Goal: Information Seeking & Learning: Learn about a topic

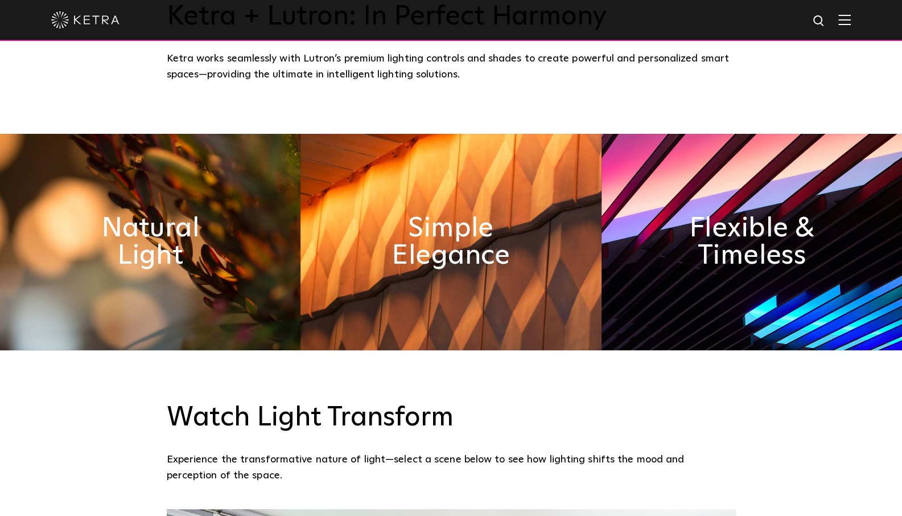
scroll to position [600, 0]
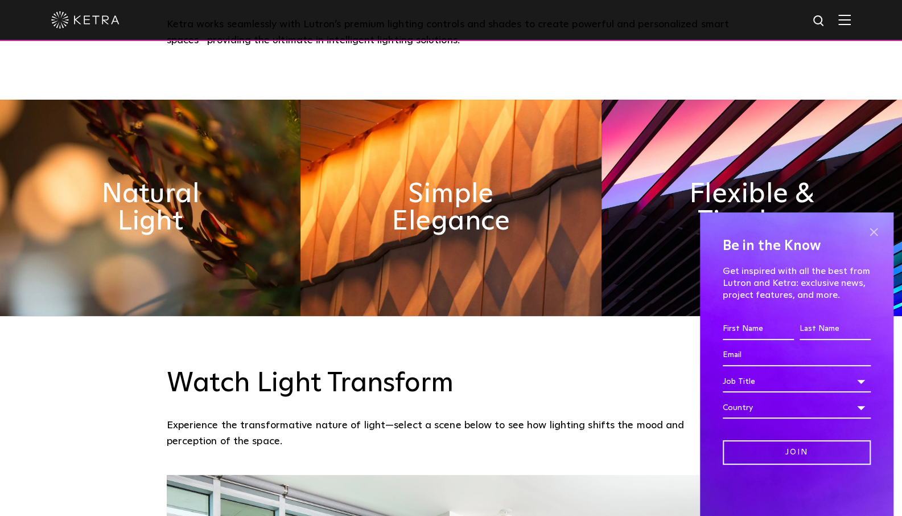
click at [872, 232] on span at bounding box center [873, 232] width 17 height 17
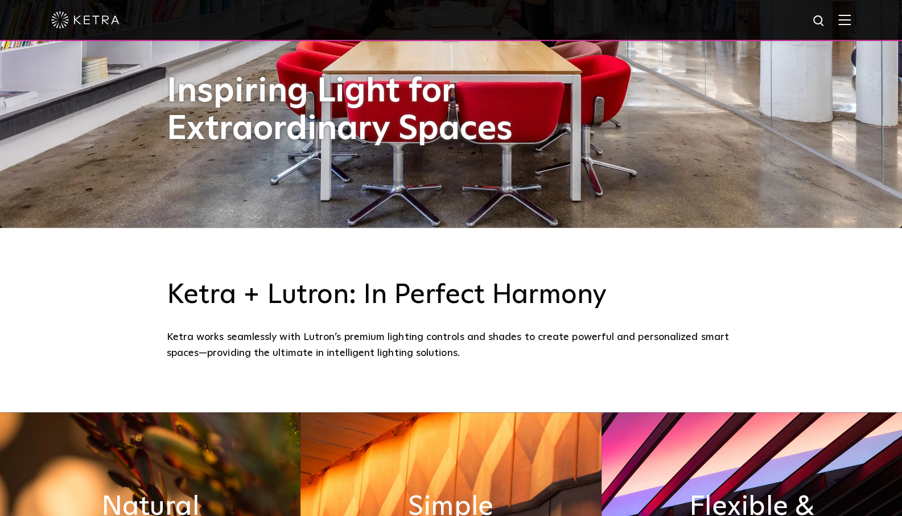
scroll to position [0, 0]
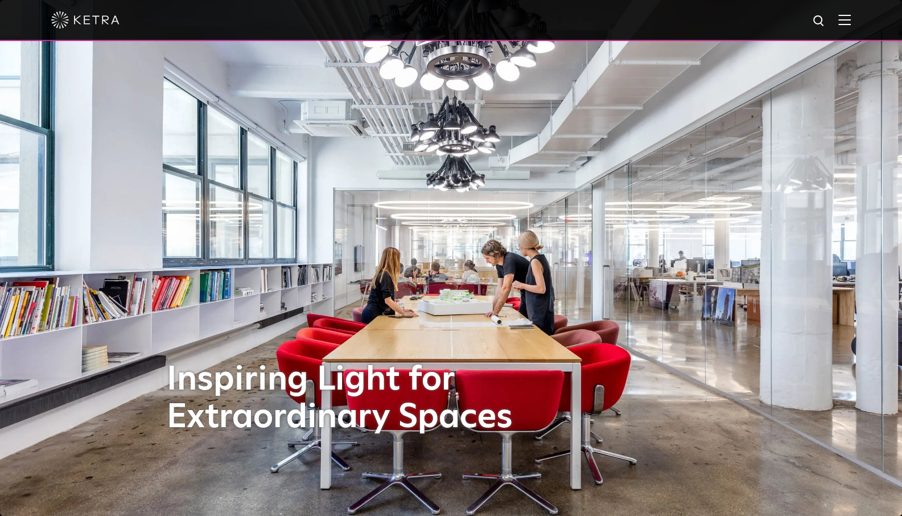
click at [849, 21] on img at bounding box center [844, 19] width 13 height 11
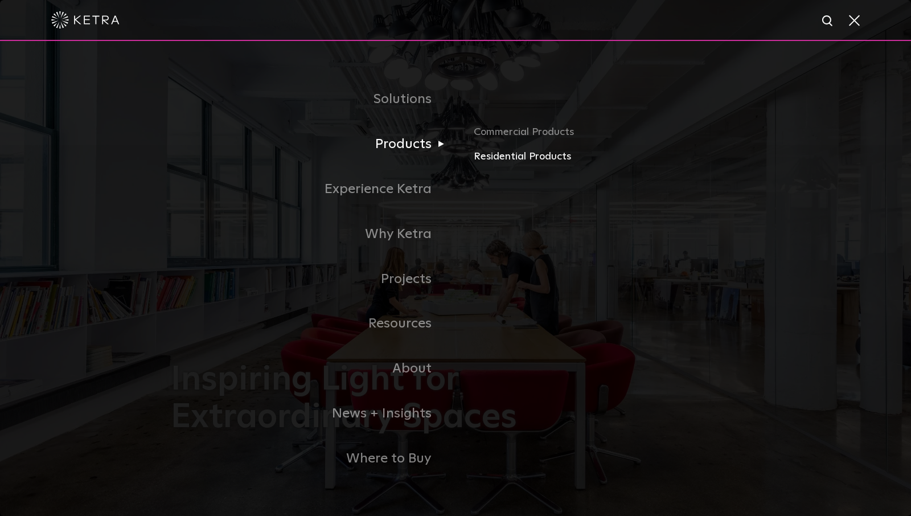
click at [533, 163] on link "Residential Products" at bounding box center [606, 157] width 266 height 17
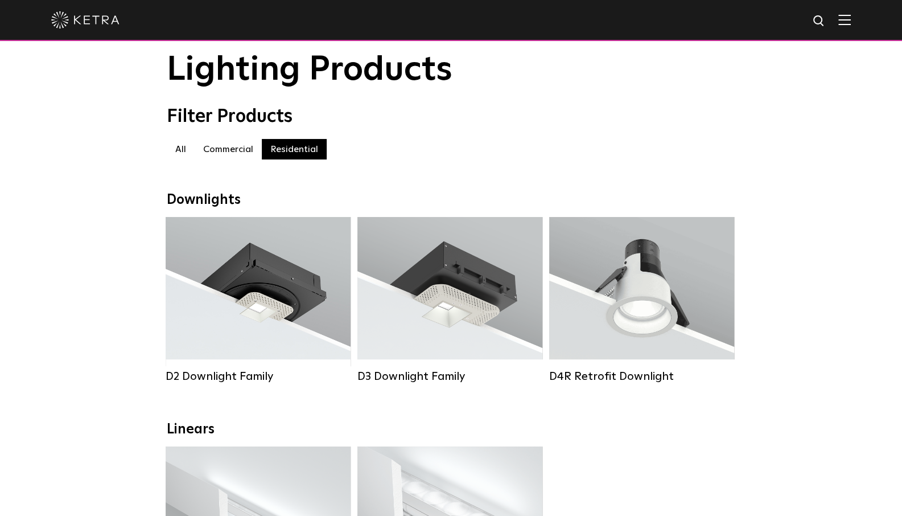
scroll to position [45, 0]
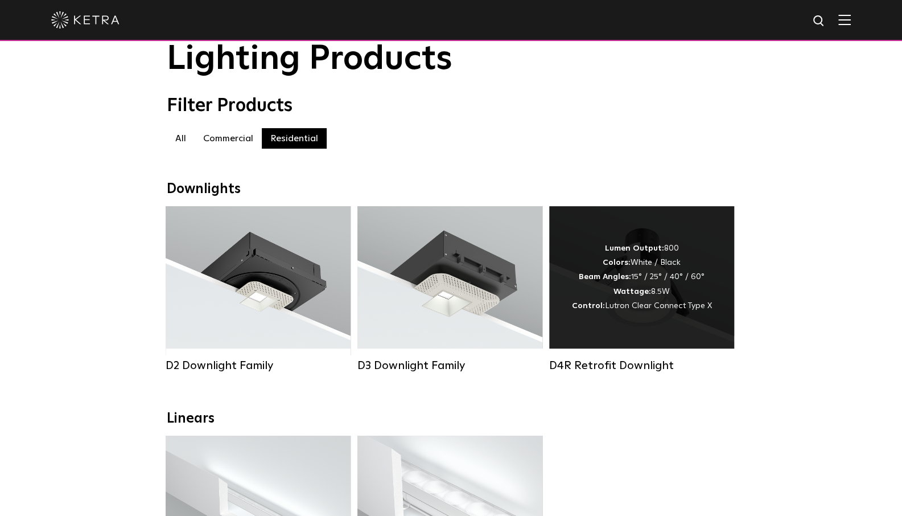
click at [658, 282] on div "Lumen Output: 800 Colors: White / Black Beam Angles: 15° / 25° / 40° / 60° Watt…" at bounding box center [642, 277] width 140 height 72
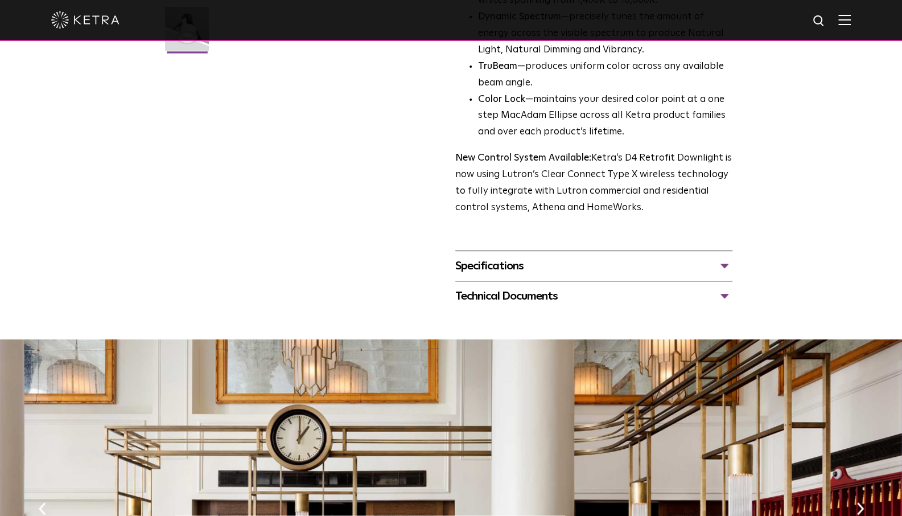
scroll to position [417, 0]
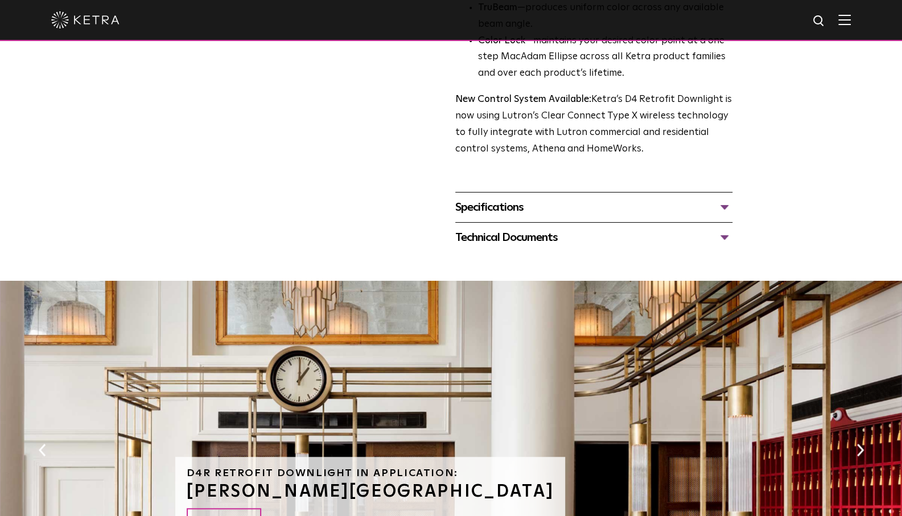
click at [720, 206] on div "Specifications" at bounding box center [593, 207] width 277 height 18
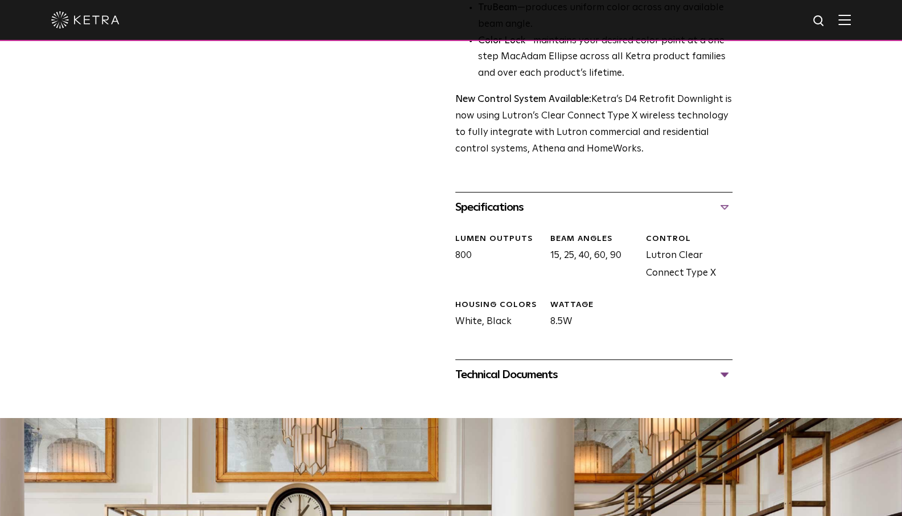
click at [619, 373] on div "Technical Documents" at bounding box center [593, 374] width 277 height 18
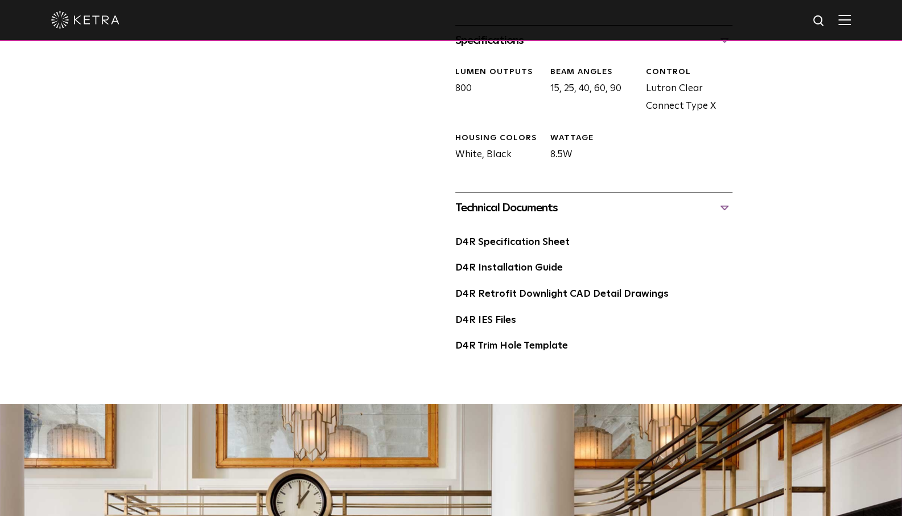
scroll to position [598, 0]
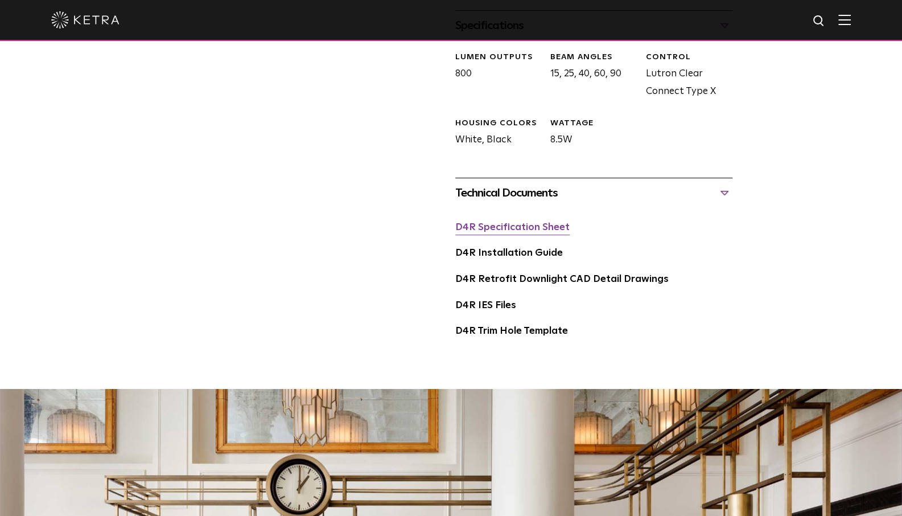
click at [524, 229] on link "D4R Specification Sheet" at bounding box center [512, 228] width 114 height 10
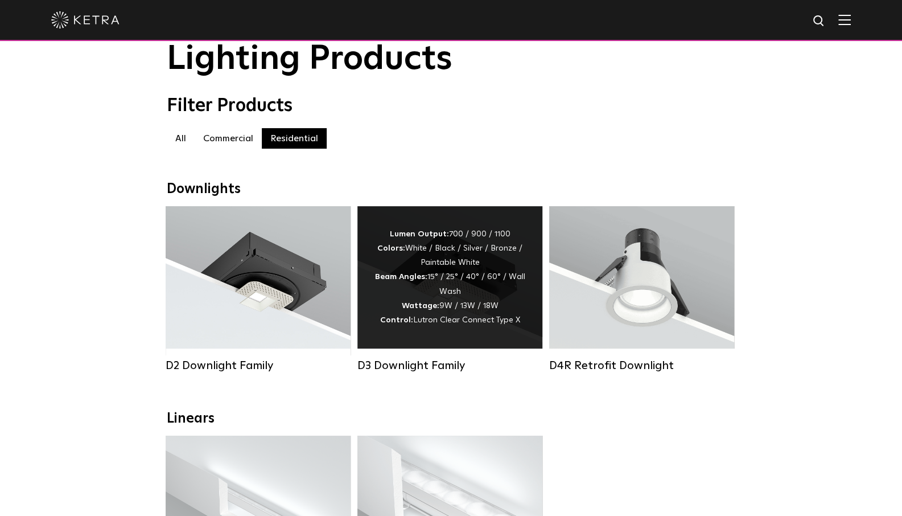
scroll to position [45, 0]
click at [477, 243] on div "Lumen Output: 700 / 900 / 1100 Colors: White / Black / Silver / Bronze / Painta…" at bounding box center [449, 277] width 151 height 100
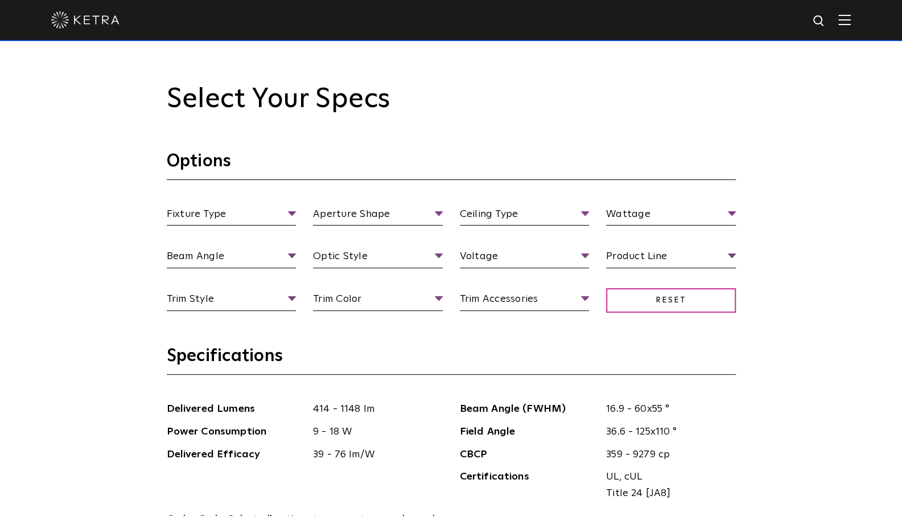
scroll to position [1090, 0]
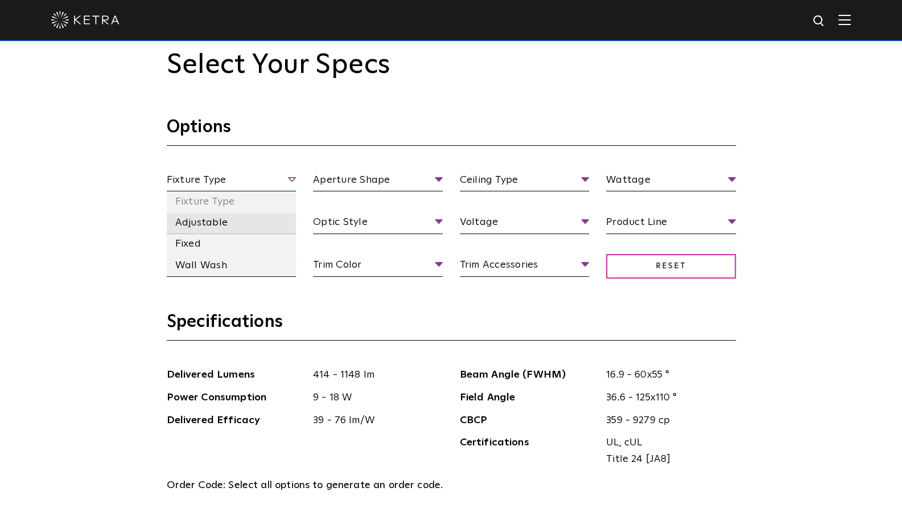
click at [217, 223] on li "Adjustable" at bounding box center [232, 222] width 130 height 21
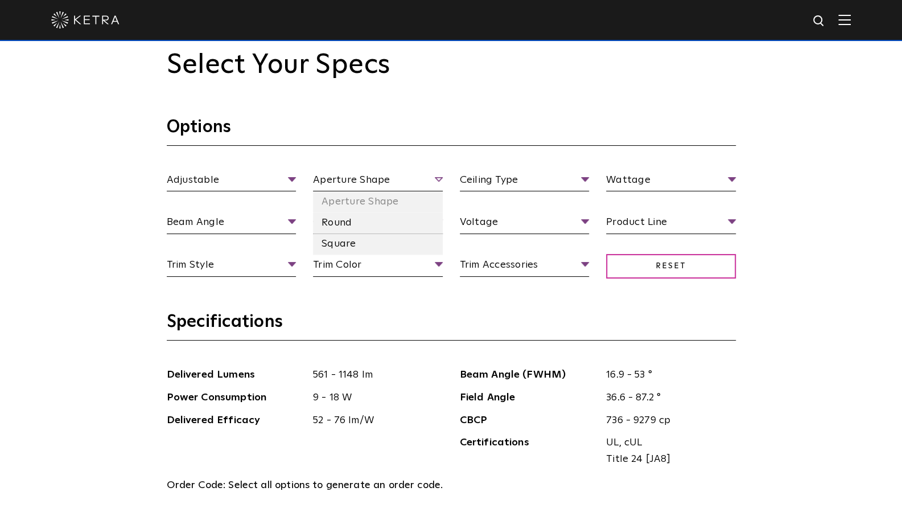
click at [393, 183] on span "Aperture Shape" at bounding box center [378, 182] width 130 height 20
click at [345, 219] on li "Round" at bounding box center [378, 222] width 130 height 21
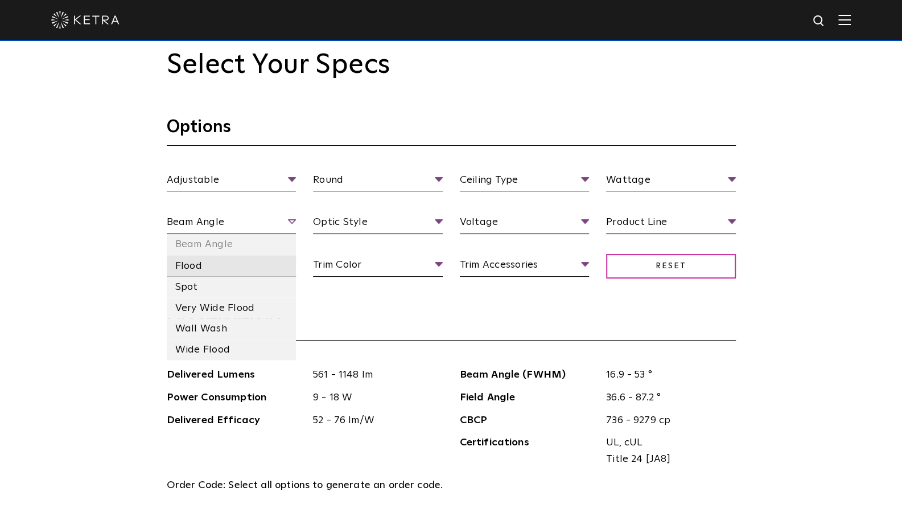
click at [229, 266] on li "Flood" at bounding box center [232, 265] width 130 height 21
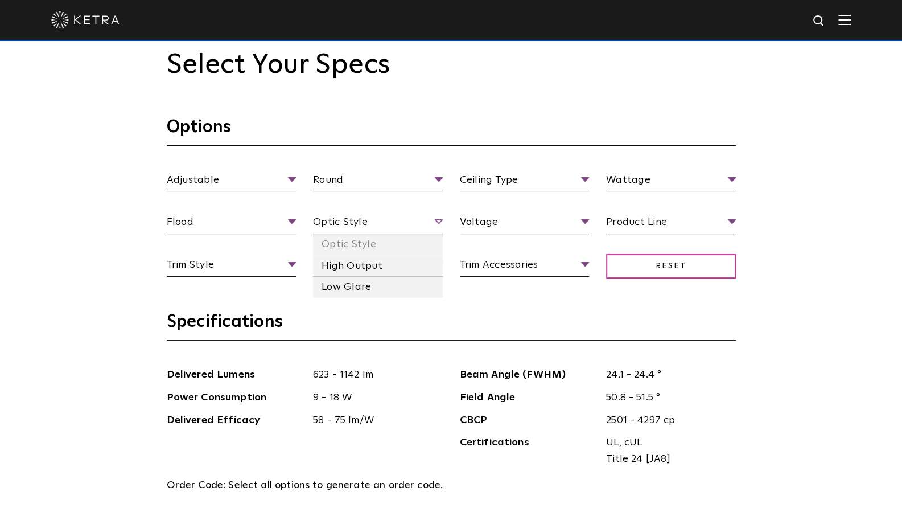
click at [380, 225] on span "Optic Style" at bounding box center [378, 224] width 130 height 20
click at [364, 262] on li "High Output" at bounding box center [378, 265] width 130 height 21
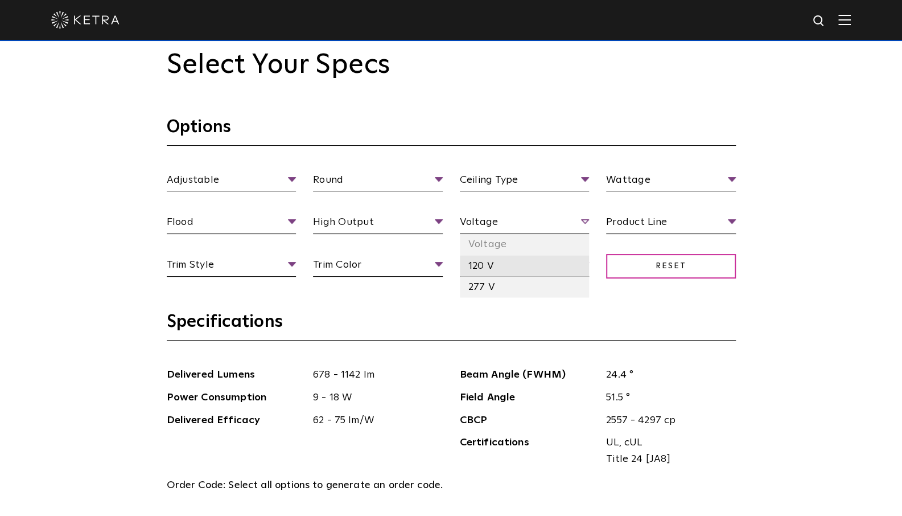
click at [506, 270] on li "120 V" at bounding box center [525, 265] width 130 height 21
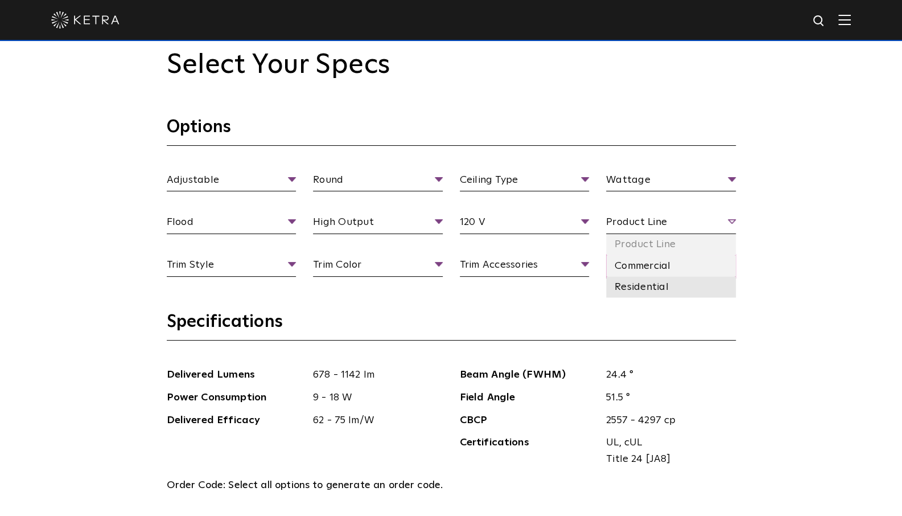
click at [633, 283] on li "Residential" at bounding box center [671, 286] width 130 height 21
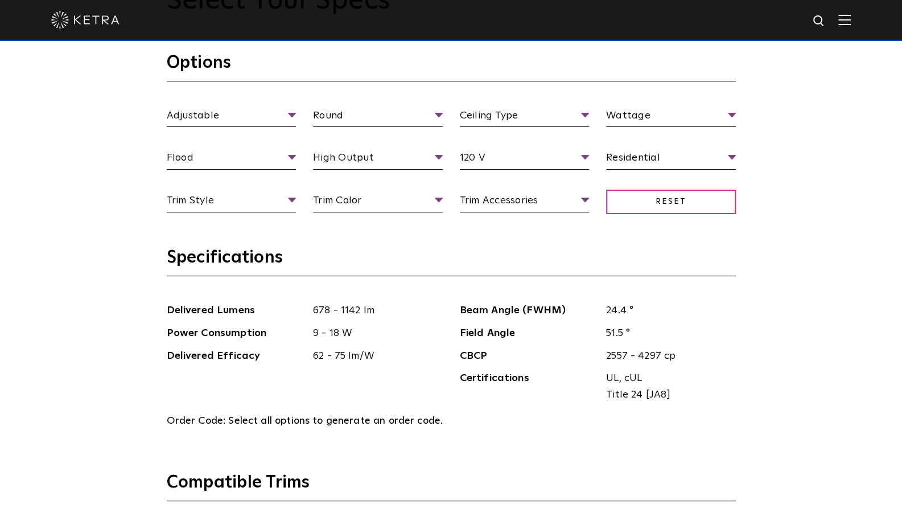
scroll to position [1141, 0]
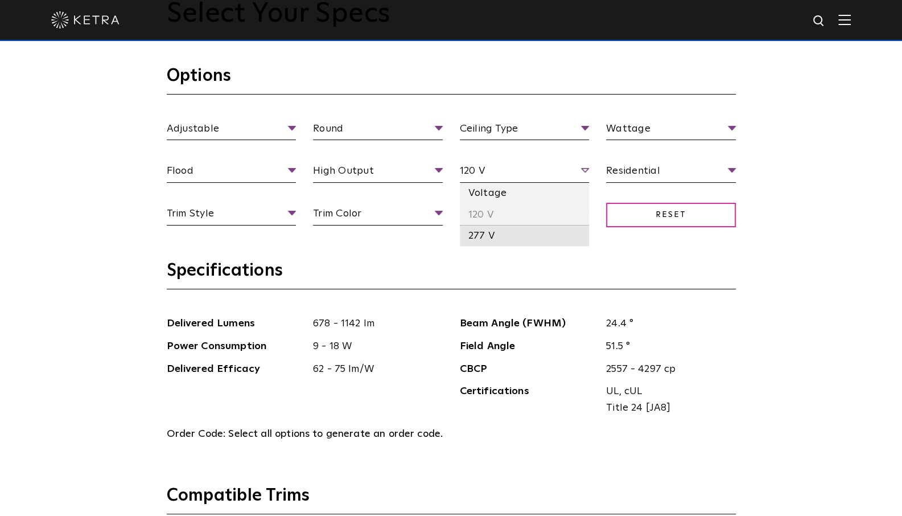
click at [505, 237] on li "277 V" at bounding box center [525, 235] width 130 height 21
click at [481, 209] on li "120 V" at bounding box center [525, 214] width 130 height 21
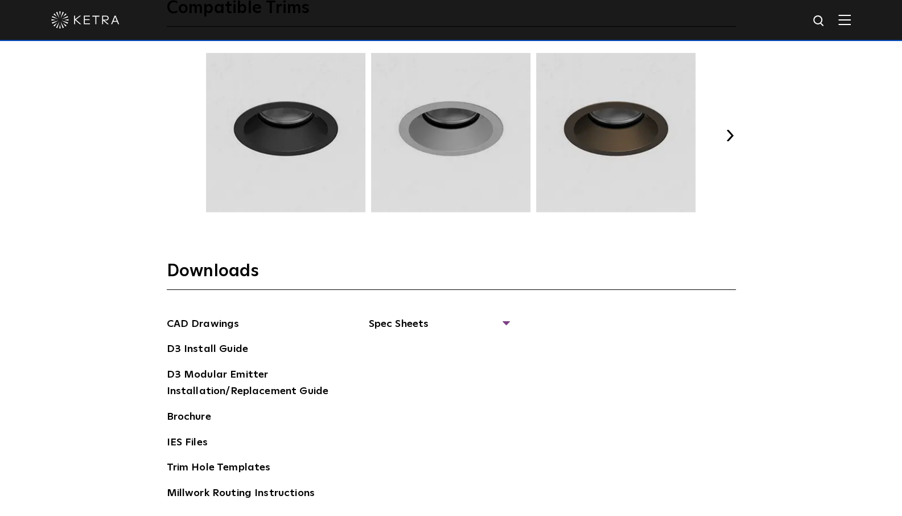
scroll to position [1629, 0]
click at [421, 160] on img at bounding box center [450, 131] width 163 height 159
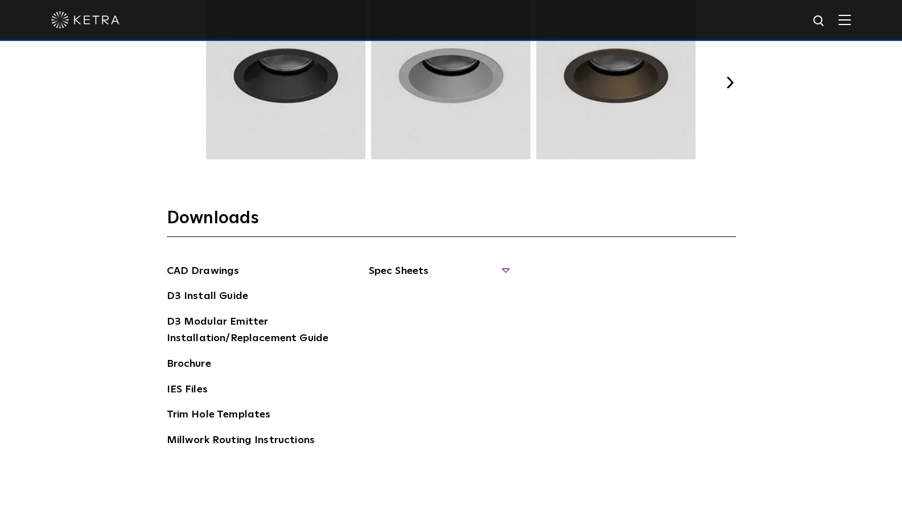
click at [390, 274] on span "Spec Sheets" at bounding box center [438, 275] width 139 height 25
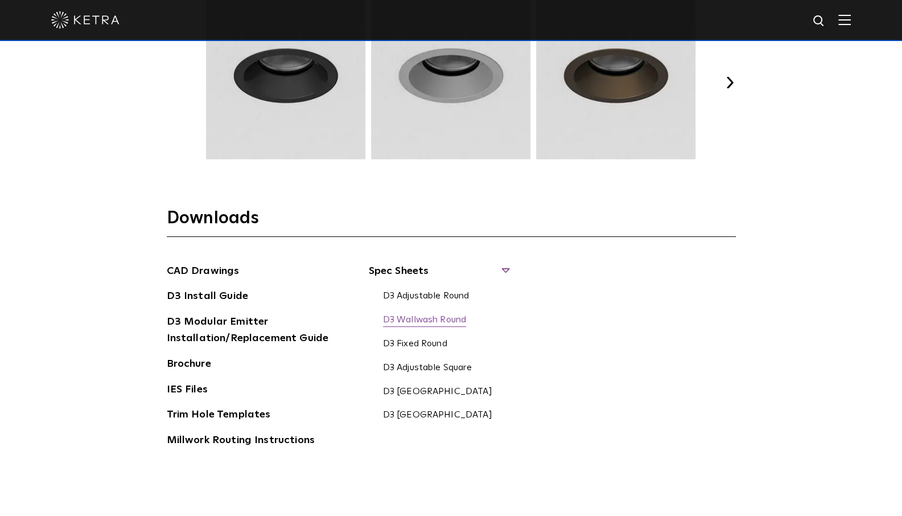
click at [447, 319] on link "D3 Wallwash Round" at bounding box center [425, 320] width 84 height 13
click at [442, 296] on link "D3 Adjustable Round" at bounding box center [426, 296] width 86 height 13
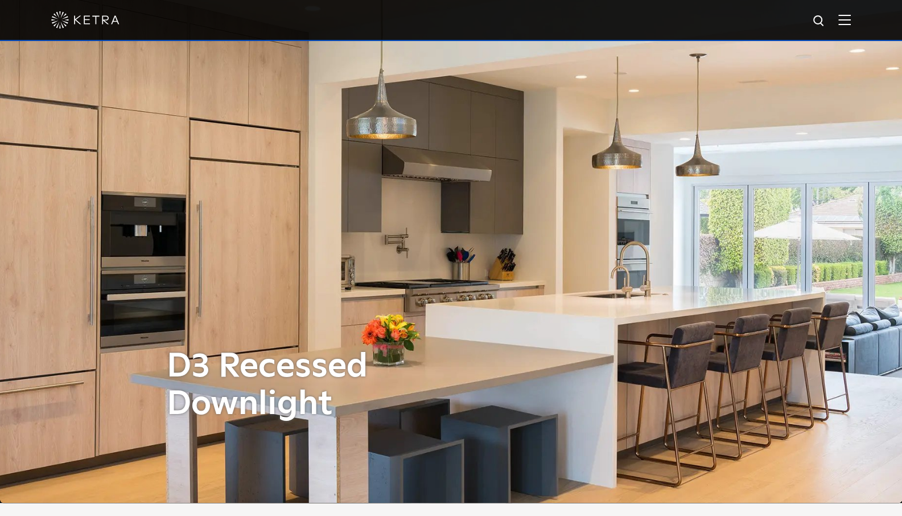
scroll to position [0, 0]
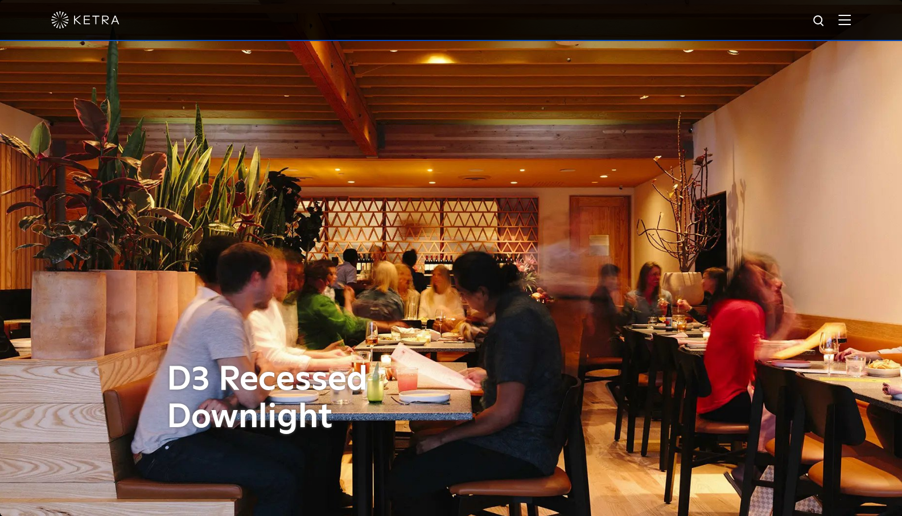
click at [851, 21] on img at bounding box center [844, 19] width 13 height 11
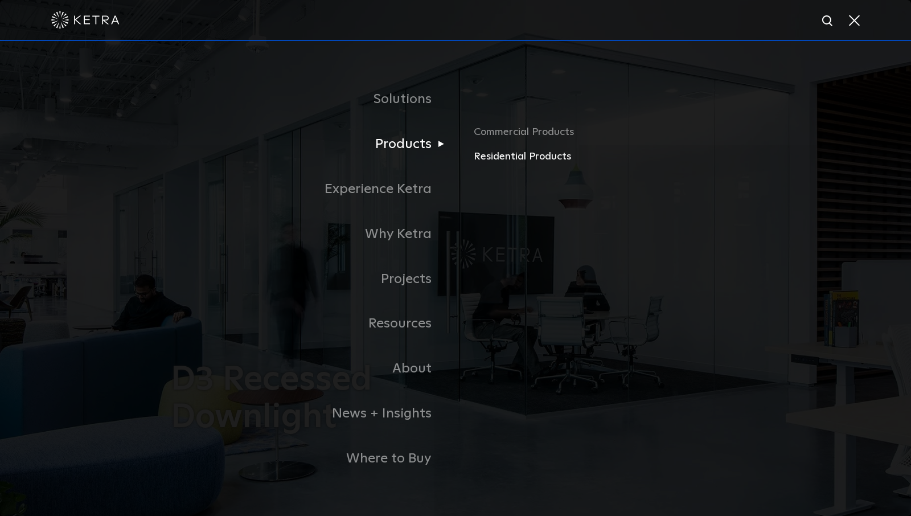
click at [533, 158] on link "Residential Products" at bounding box center [606, 157] width 266 height 17
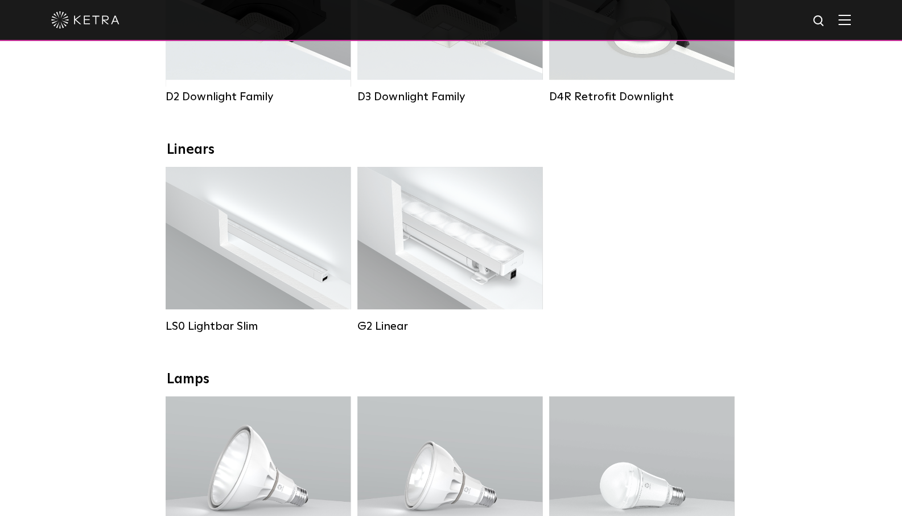
scroll to position [528, 0]
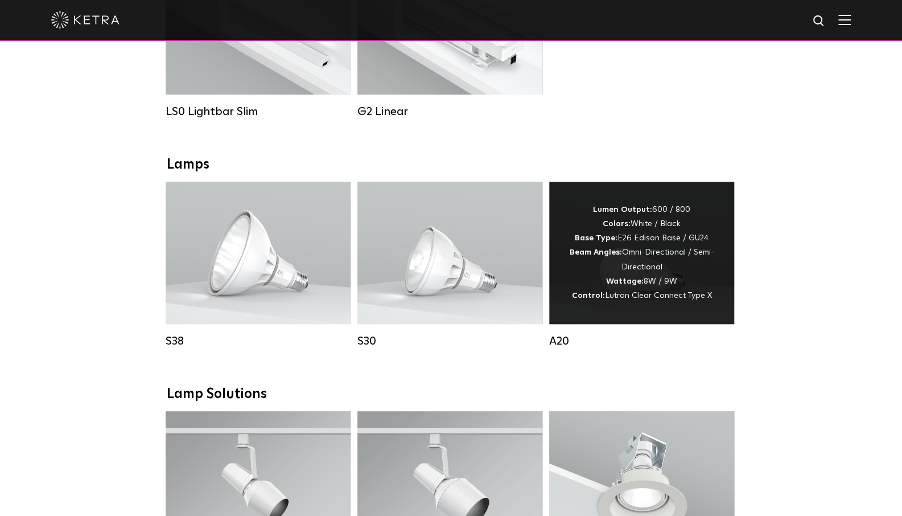
click at [634, 262] on div "Lumen Output: 600 / 800 Colors: White / Black Base Type: E26 Edison Base / GU24…" at bounding box center [641, 253] width 151 height 100
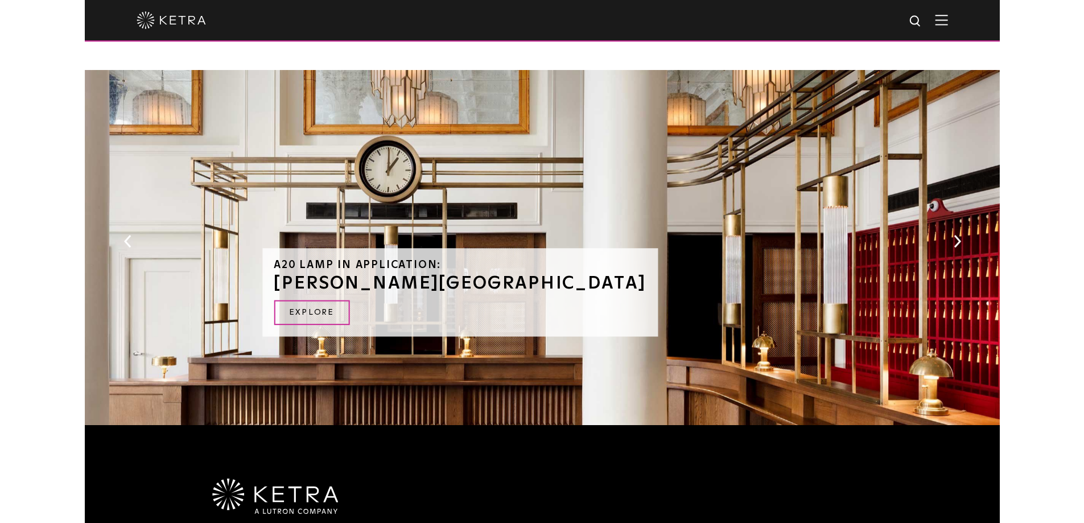
scroll to position [1135, 0]
